Goal: Transaction & Acquisition: Purchase product/service

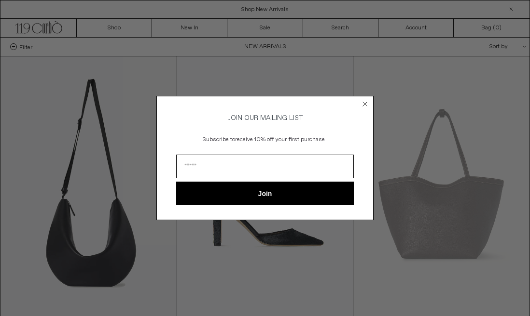
click at [365, 102] on circle "Close dialog" at bounding box center [364, 103] width 9 height 9
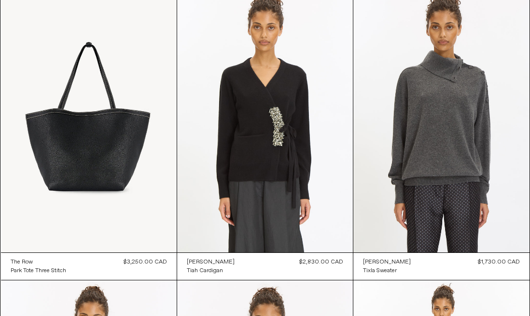
scroll to position [374, 0]
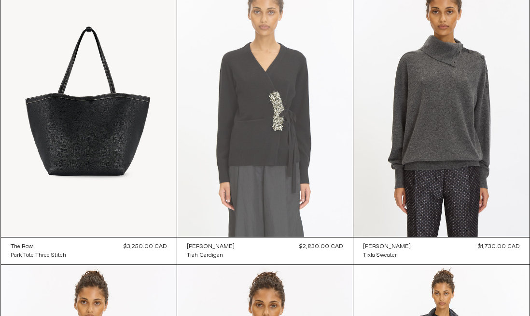
click at [292, 161] on at bounding box center [265, 105] width 176 height 263
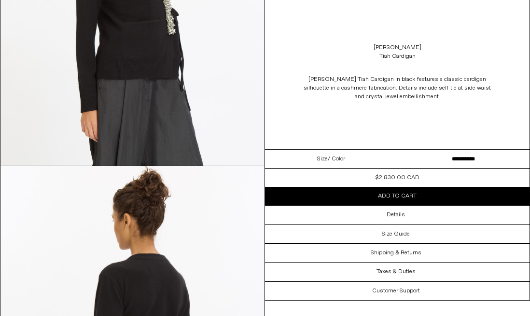
scroll to position [1220, 0]
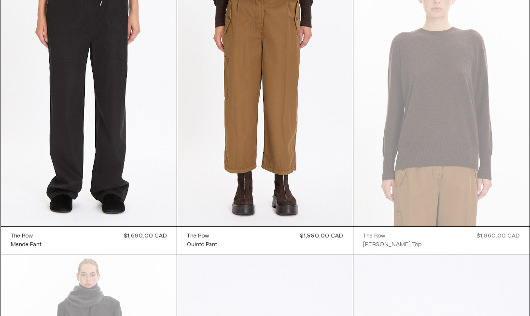
scroll to position [2995, 0]
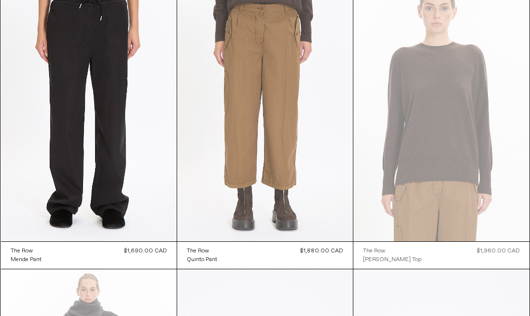
click at [251, 106] on at bounding box center [265, 109] width 176 height 263
